Goal: Transaction & Acquisition: Subscribe to service/newsletter

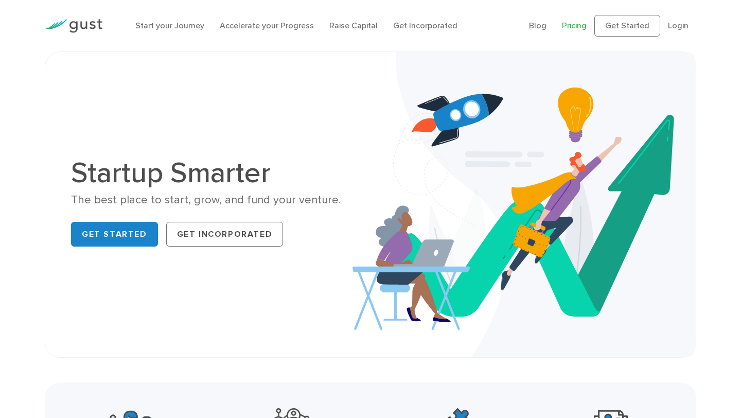
click at [577, 27] on link "Pricing" at bounding box center [574, 26] width 25 height 10
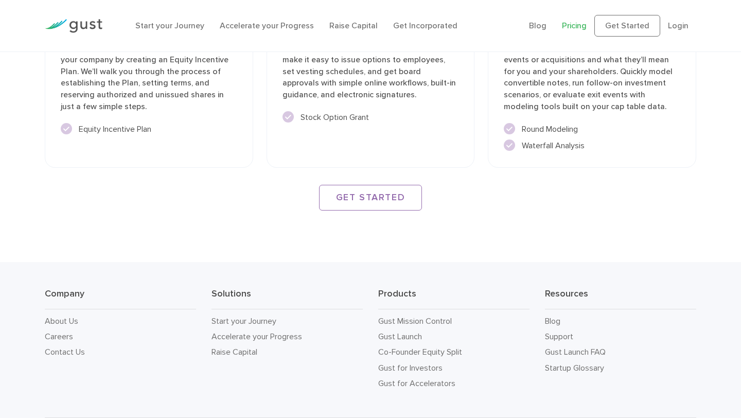
scroll to position [1524, 0]
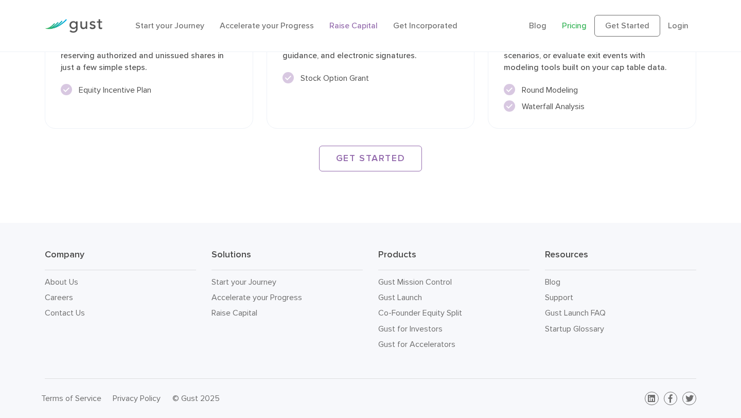
click at [359, 28] on link "Raise Capital" at bounding box center [353, 26] width 48 height 10
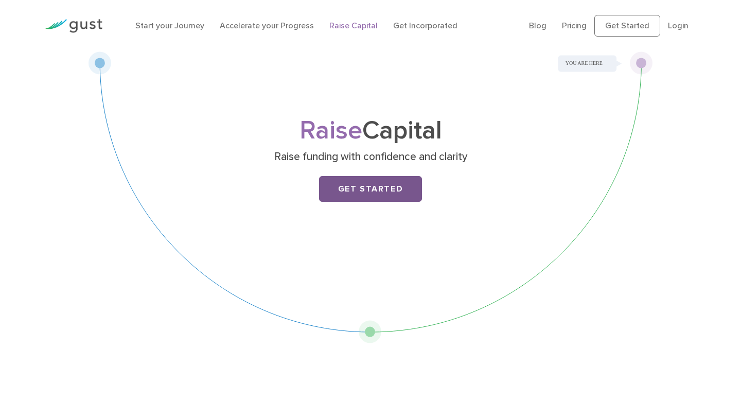
click at [370, 198] on link "Get Started" at bounding box center [370, 189] width 103 height 26
